Goal: Communication & Community: Ask a question

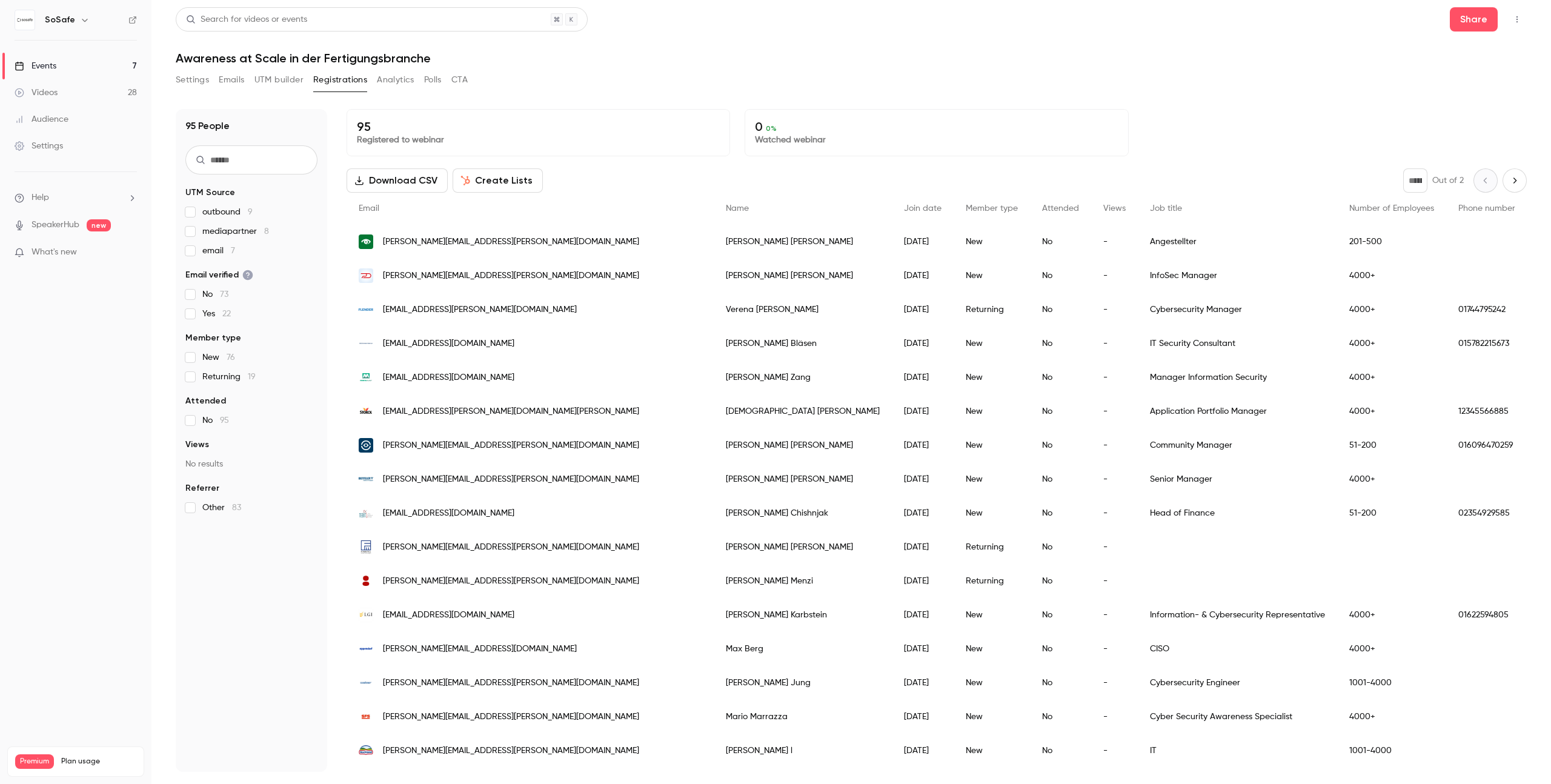
click at [61, 70] on link "Events 7" at bounding box center [76, 66] width 152 height 27
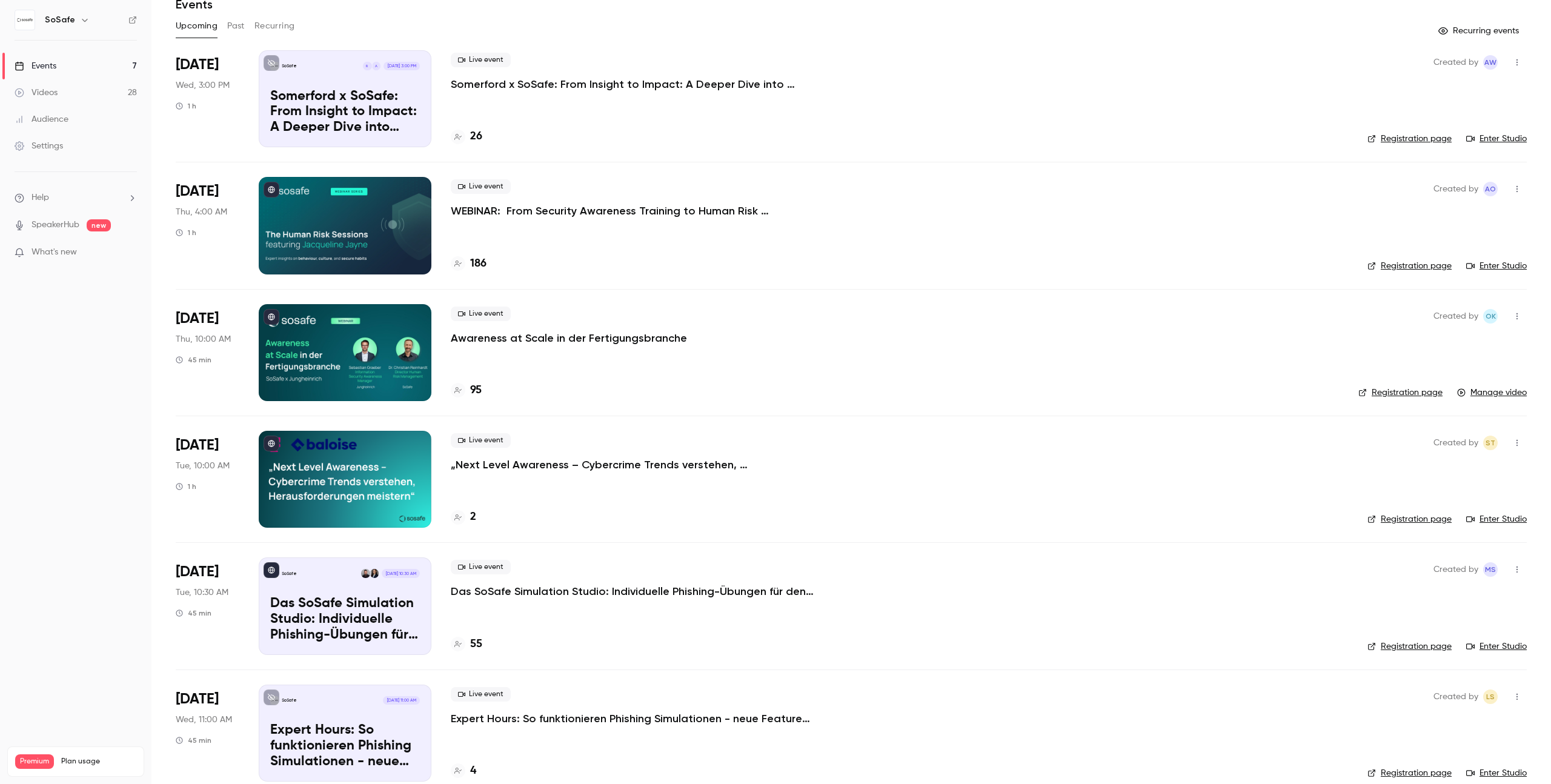
scroll to position [57, 0]
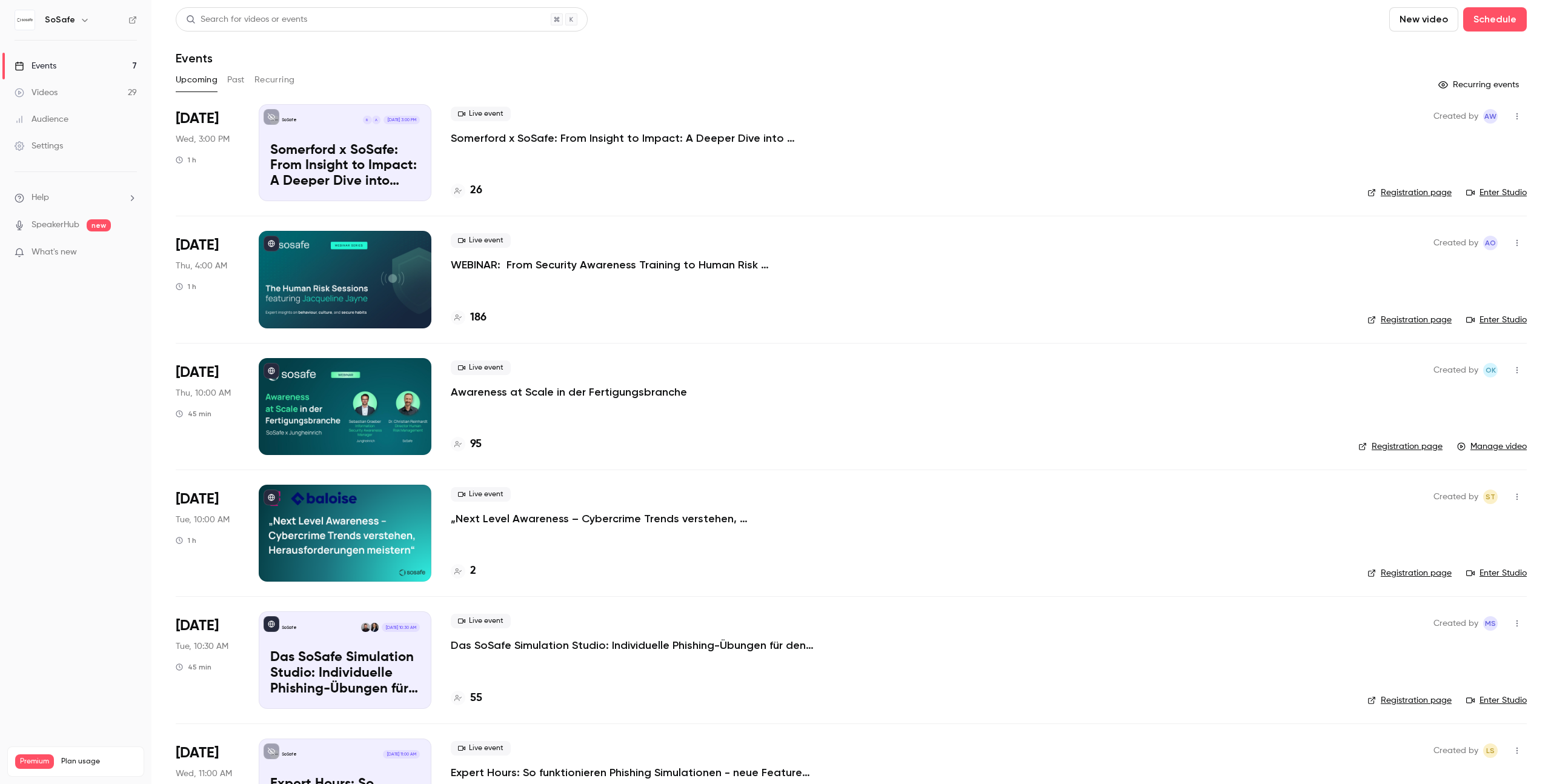
click at [382, 405] on div at bounding box center [344, 406] width 173 height 97
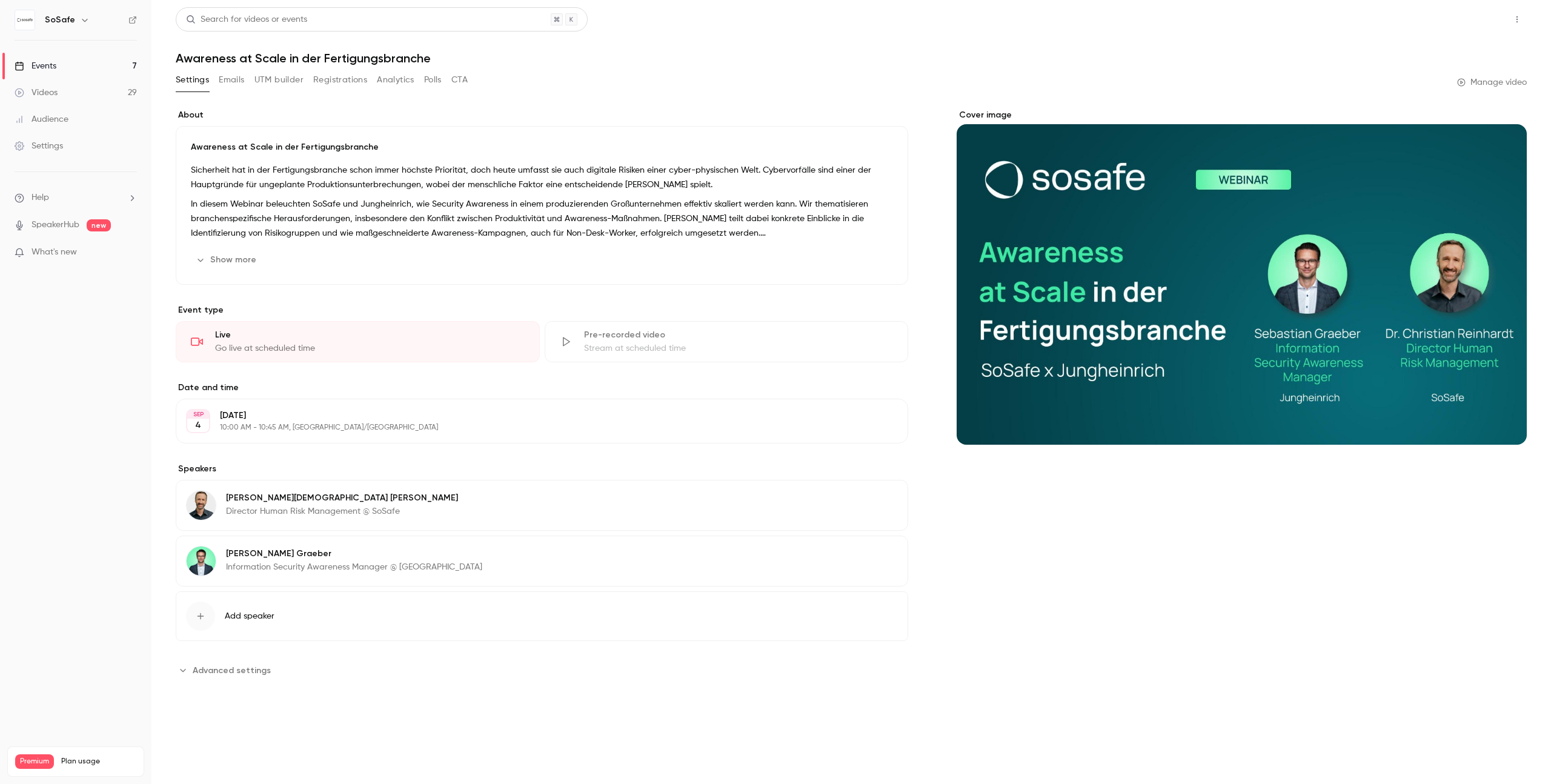
click at [1488, 23] on button "Share" at bounding box center [1474, 19] width 48 height 24
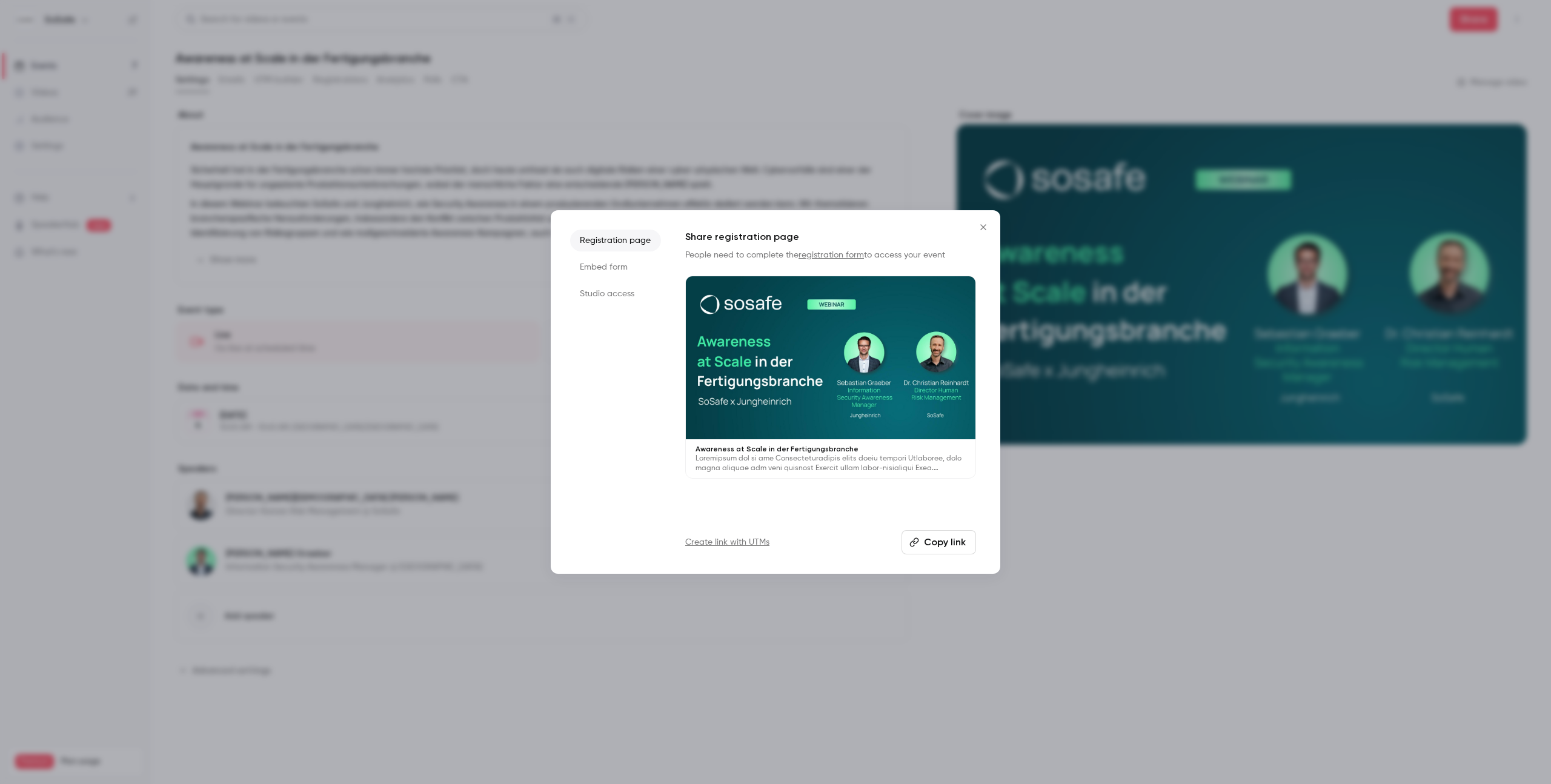
click at [929, 538] on button "Copy link" at bounding box center [938, 542] width 75 height 24
click at [988, 230] on icon "Close" at bounding box center [983, 227] width 15 height 10
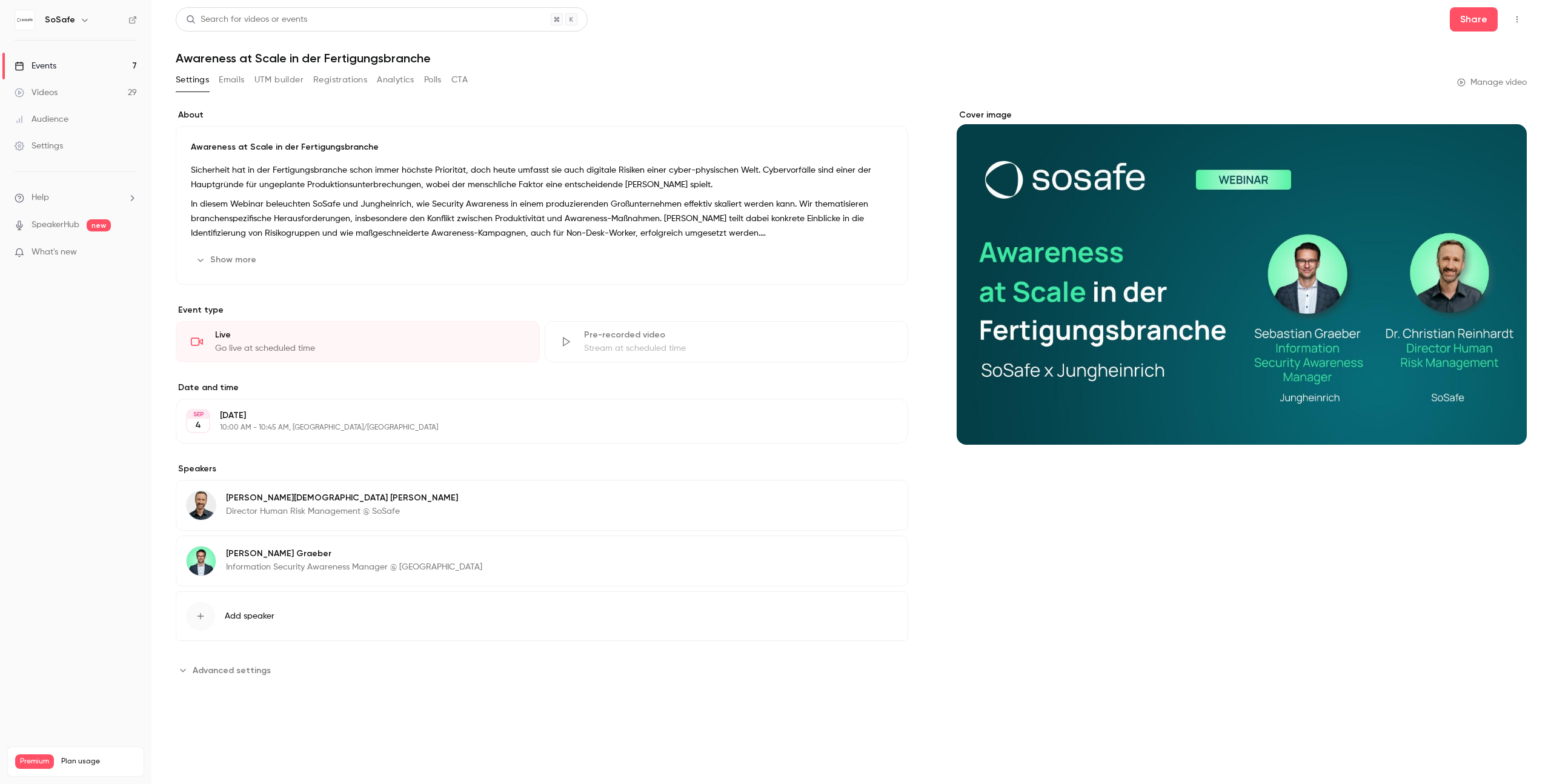
click at [68, 198] on li "Help" at bounding box center [76, 197] width 123 height 13
click at [190, 188] on link "Talk to [GEOGRAPHIC_DATA]" at bounding box center [223, 185] width 133 height 32
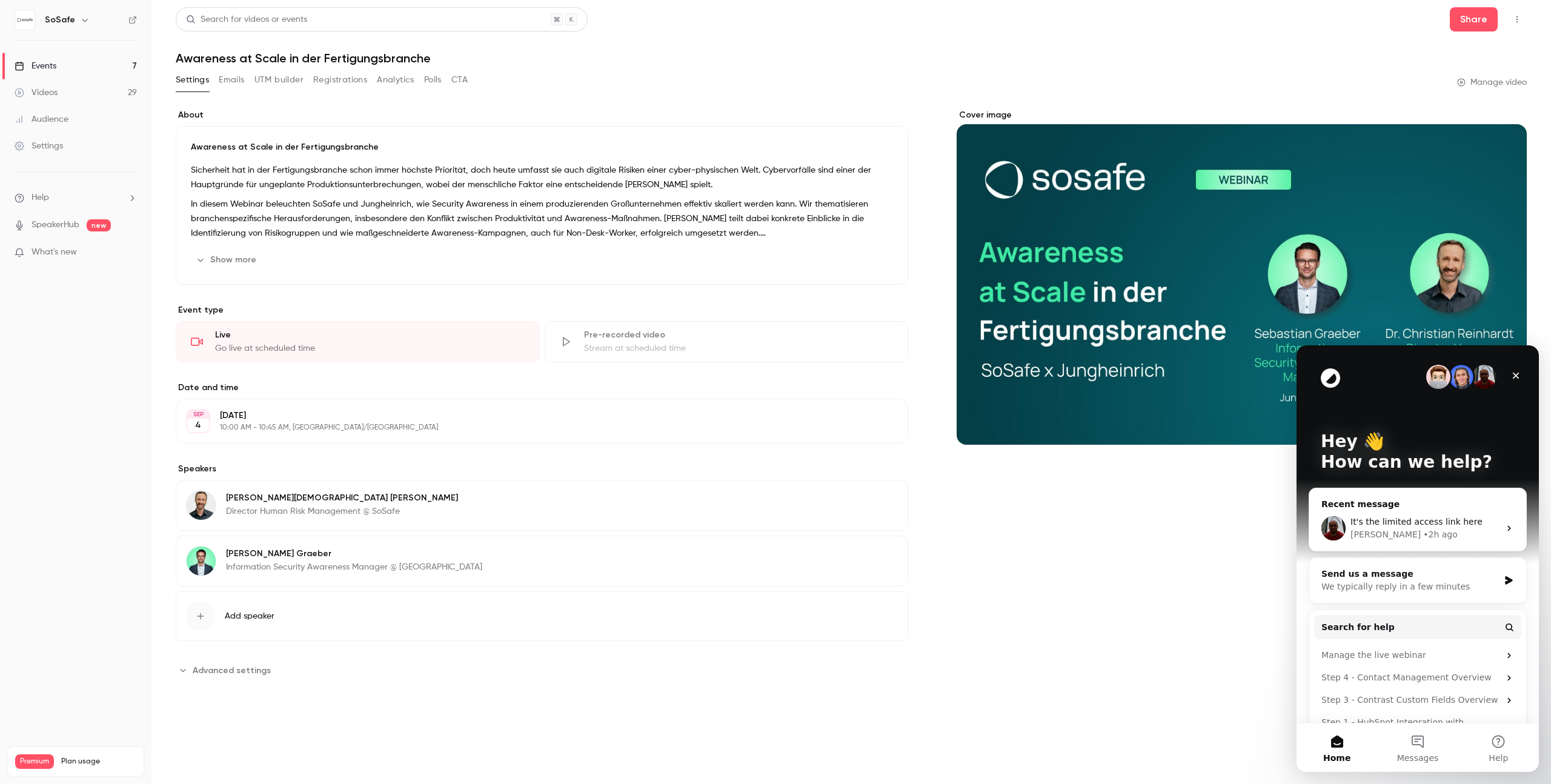
click at [1422, 524] on span "It's the limited access link here" at bounding box center [1416, 522] width 132 height 10
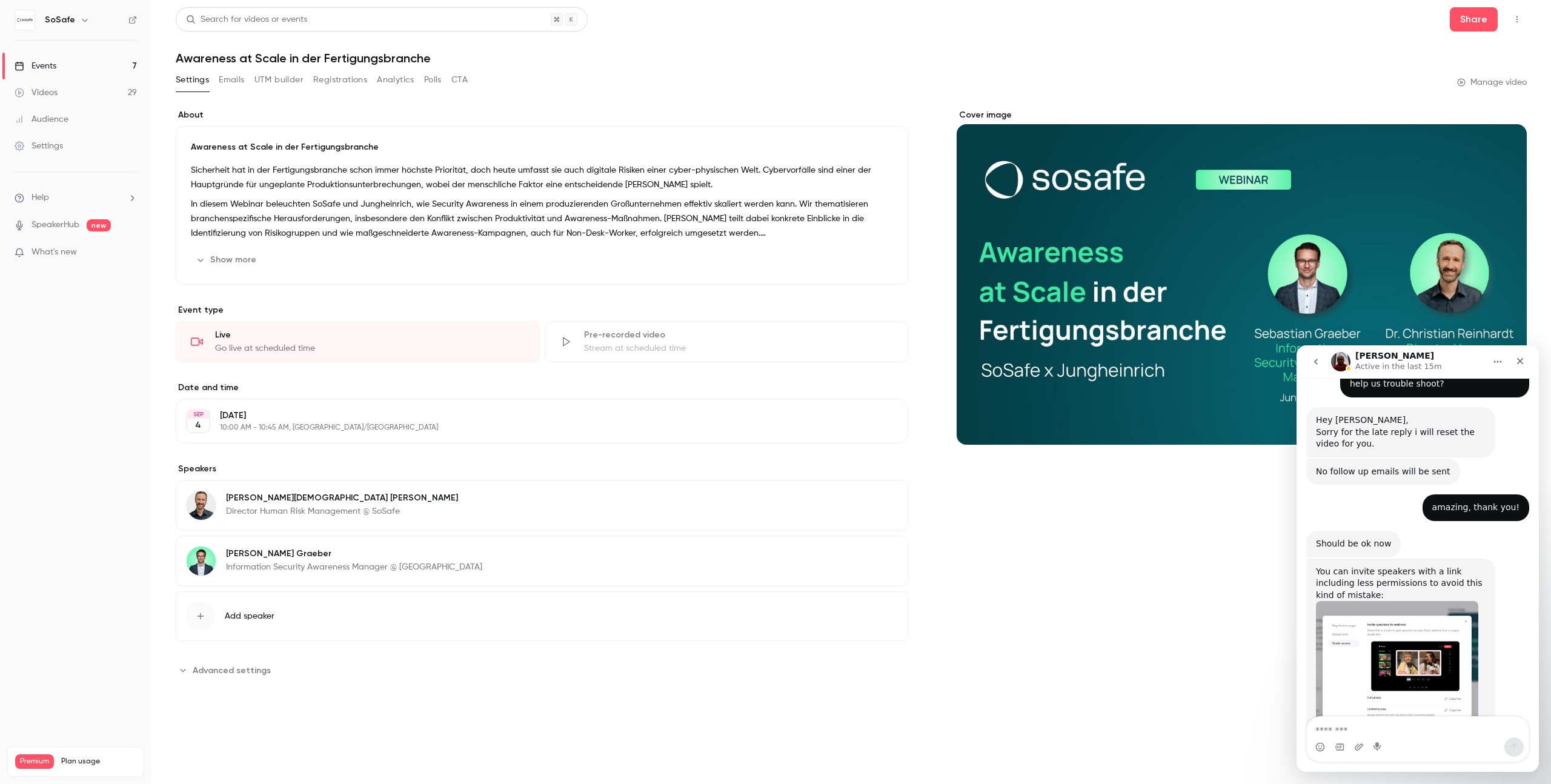
scroll to position [750, 0]
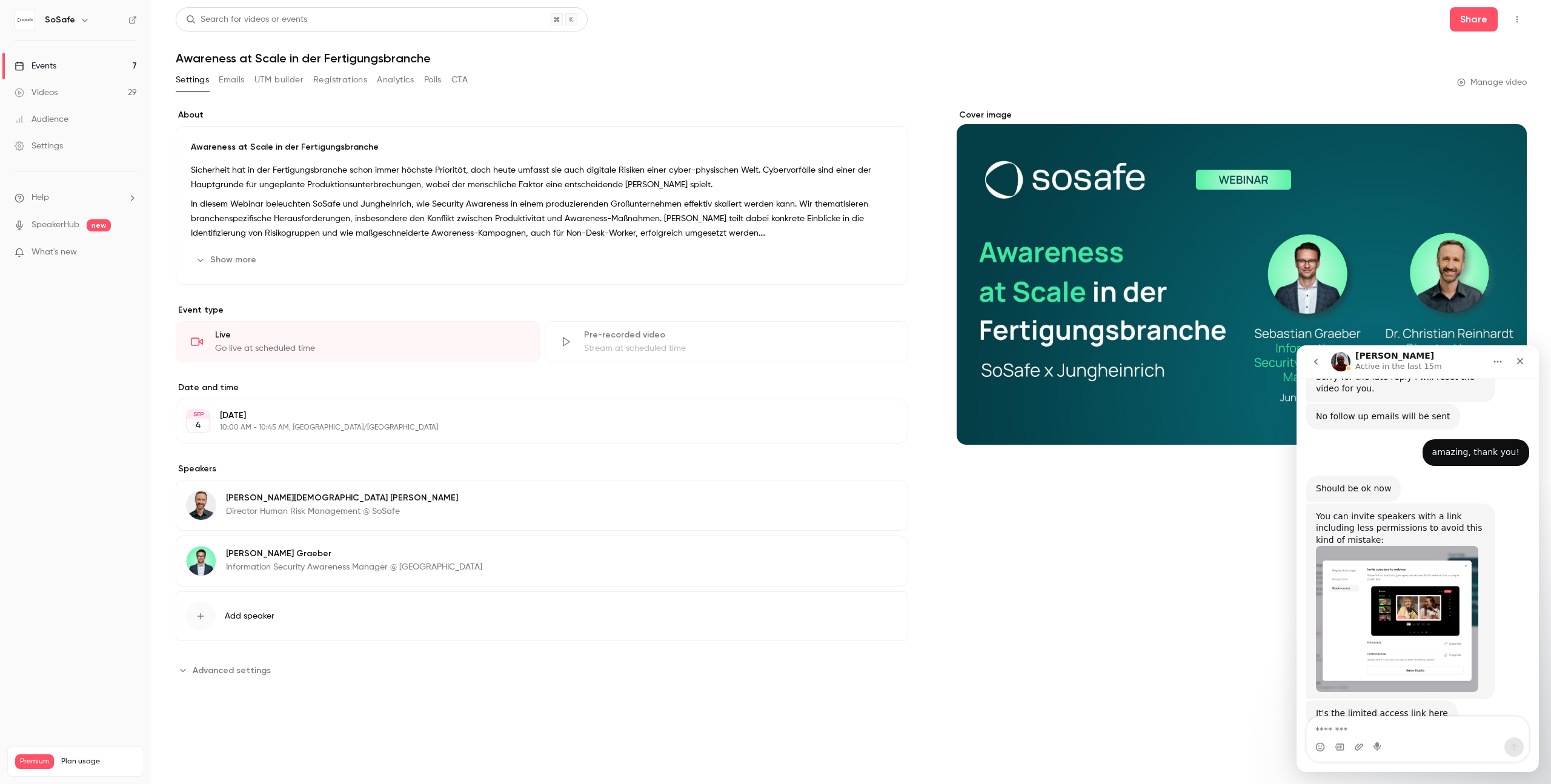
click at [1364, 729] on textarea "Message…" at bounding box center [1418, 726] width 222 height 21
click at [1343, 728] on textarea "Message…" at bounding box center [1418, 726] width 222 height 21
type textarea "*"
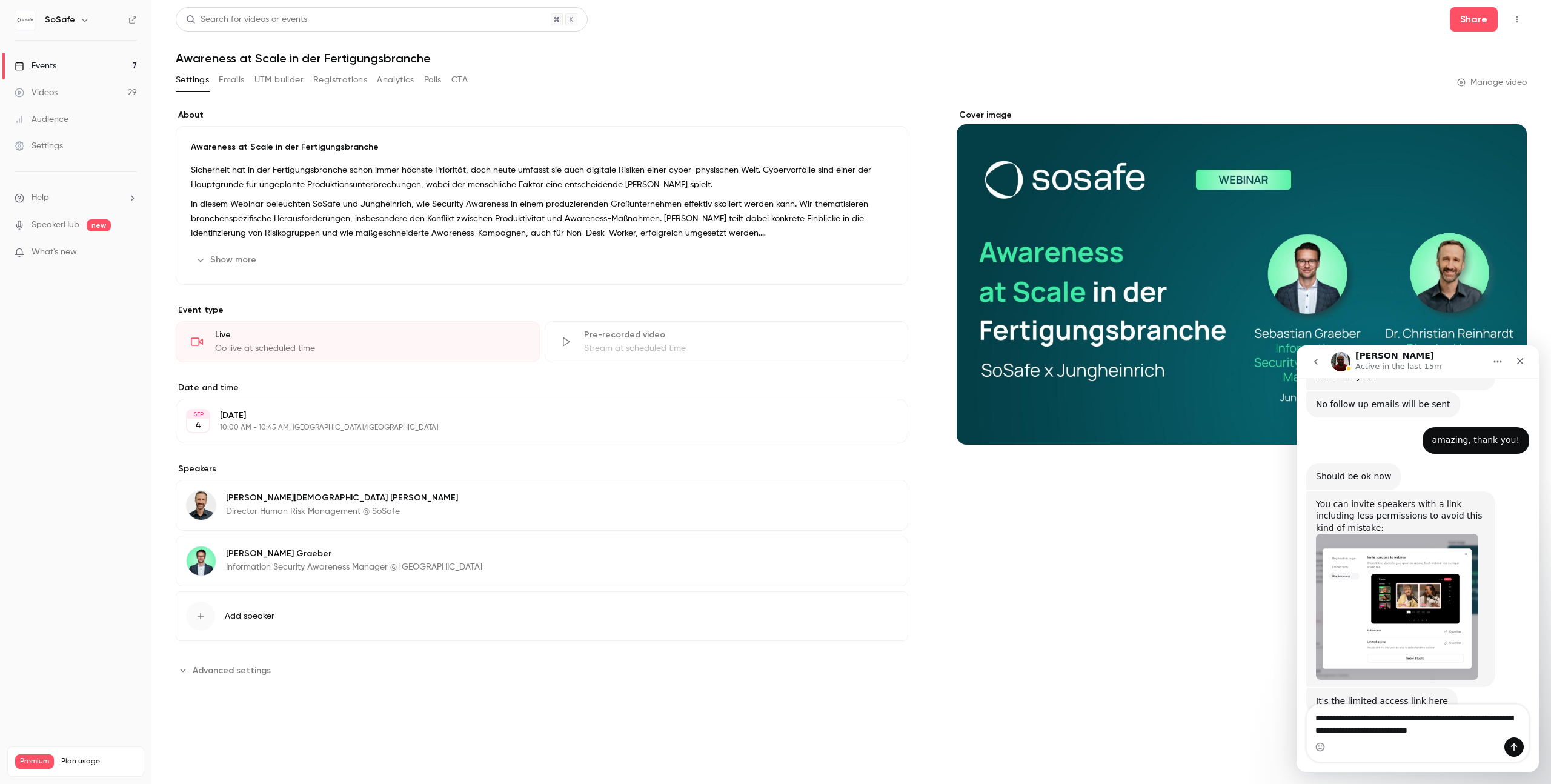
type textarea "**********"
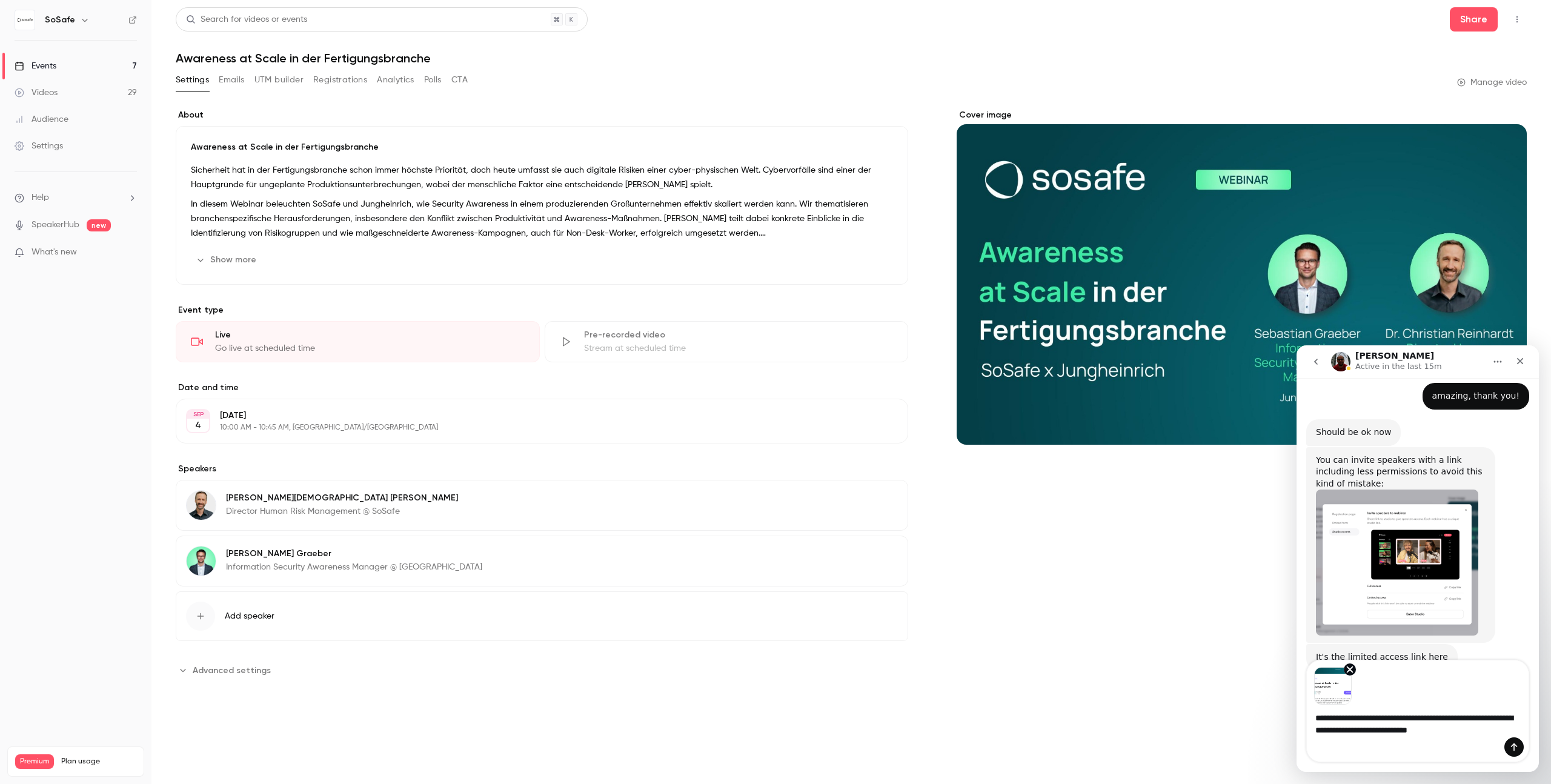
click at [1330, 690] on img "Image previews" at bounding box center [1333, 685] width 38 height 38
click at [1337, 690] on img "Image previews" at bounding box center [1333, 685] width 38 height 38
click at [1513, 746] on icon "Send a message…" at bounding box center [1514, 747] width 10 height 10
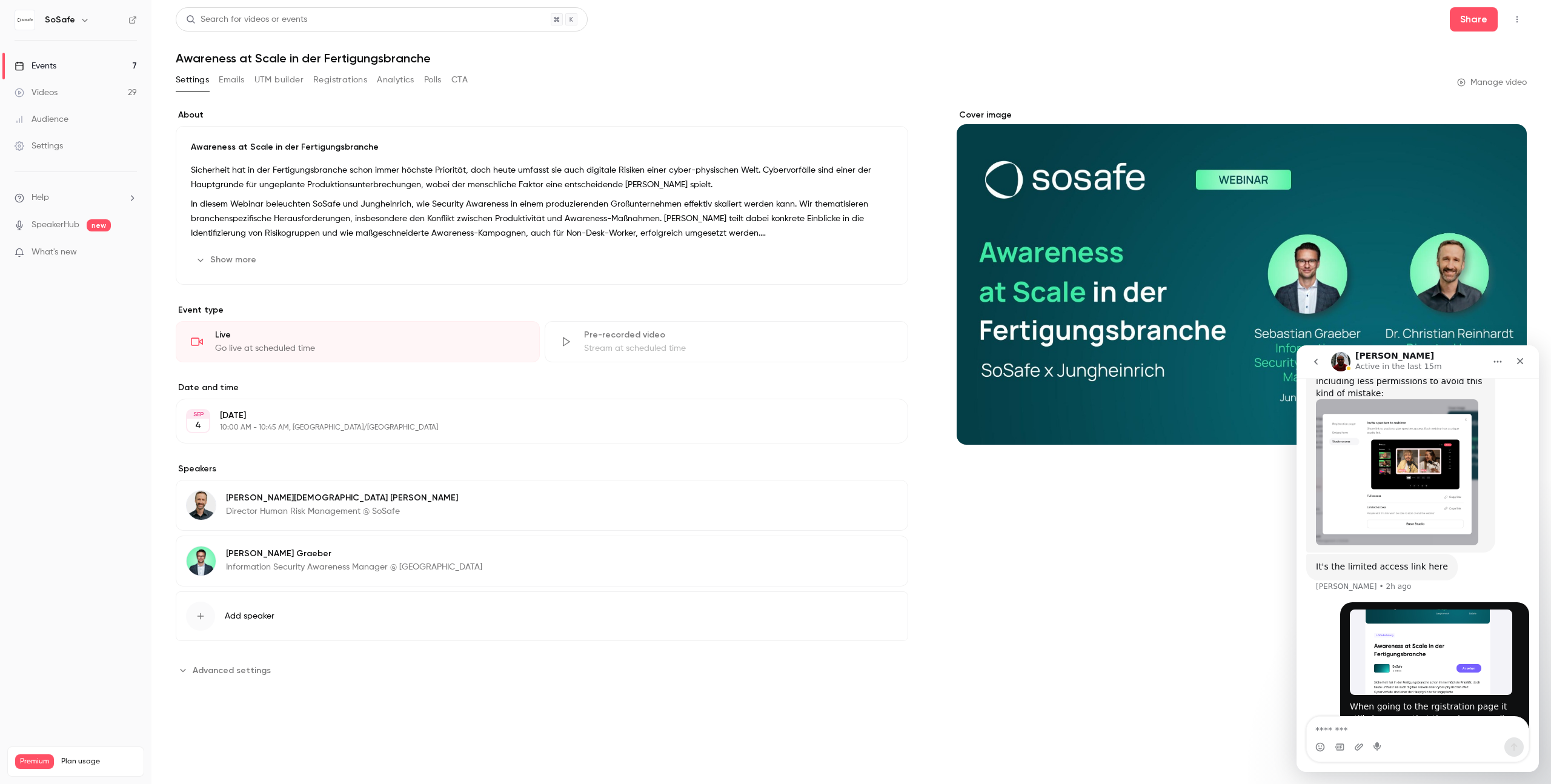
scroll to position [902, 0]
